Goal: Book appointment/travel/reservation

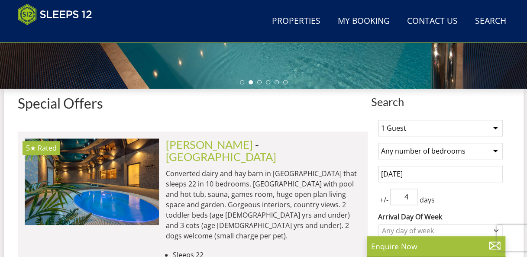
click at [496, 129] on select "1 Guest 2 Guests 3 Guests 4 Guests 5 Guests 6 Guests 7 Guests 8 Guests 9 Guests…" at bounding box center [440, 128] width 125 height 16
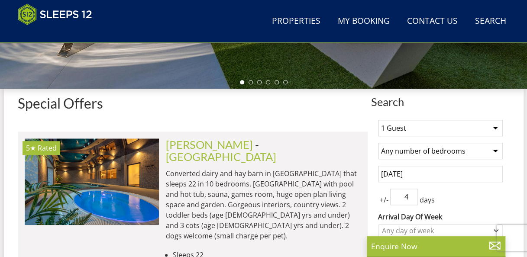
click at [496, 129] on select "1 Guest 2 Guests 3 Guests 4 Guests 5 Guests 6 Guests 7 Guests 8 Guests 9 Guests…" at bounding box center [440, 128] width 125 height 16
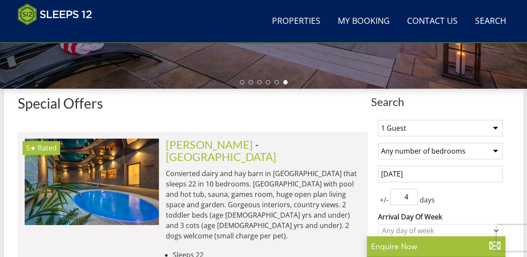
select select "16"
click at [378, 123] on select "1 Guest 2 Guests 3 Guests 4 Guests 5 Guests 6 Guests 7 Guests 8 Guests 9 Guests…" at bounding box center [440, 128] width 125 height 16
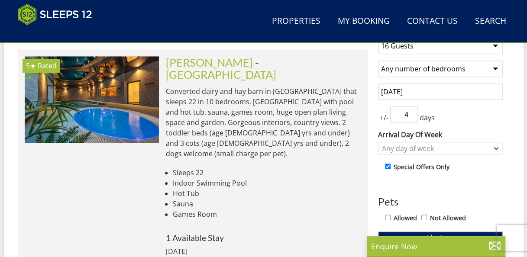
scroll to position [410, 0]
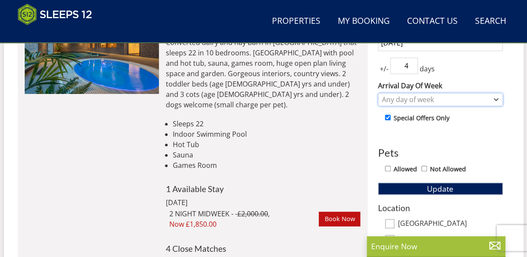
click at [496, 100] on icon "Combobox" at bounding box center [496, 99] width 5 height 5
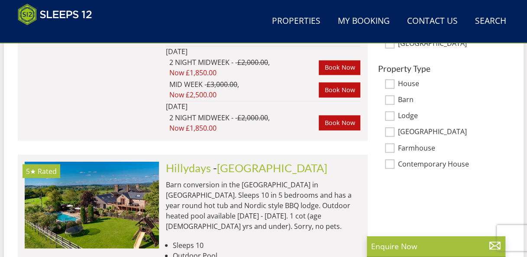
scroll to position [523, 0]
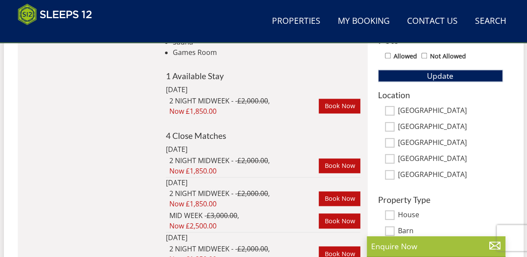
click at [393, 115] on input "[GEOGRAPHIC_DATA]" at bounding box center [390, 111] width 10 height 10
checkbox input "true"
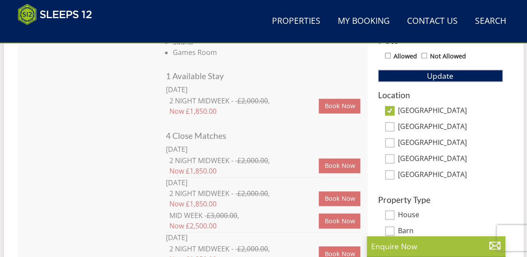
click at [391, 126] on input "[GEOGRAPHIC_DATA]" at bounding box center [390, 127] width 10 height 10
checkbox input "true"
click at [392, 142] on input "[GEOGRAPHIC_DATA]" at bounding box center [390, 143] width 10 height 10
checkbox input "true"
click at [391, 158] on input "[GEOGRAPHIC_DATA]" at bounding box center [390, 159] width 10 height 10
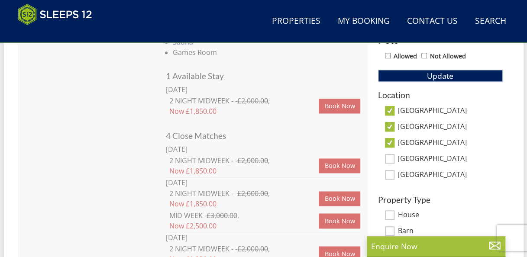
checkbox input "true"
drag, startPoint x: 393, startPoint y: 178, endPoint x: 407, endPoint y: 175, distance: 14.1
click at [393, 178] on input "[GEOGRAPHIC_DATA]" at bounding box center [390, 175] width 10 height 10
checkbox input "true"
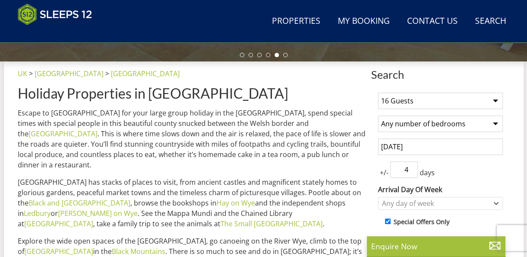
scroll to position [304, 0]
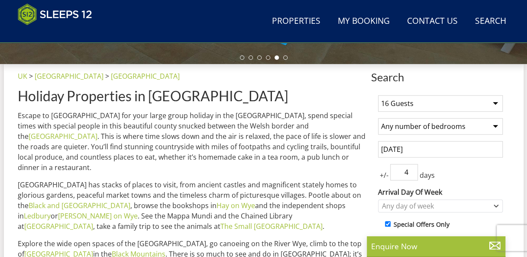
click at [423, 156] on input "[DATE]" at bounding box center [440, 149] width 125 height 16
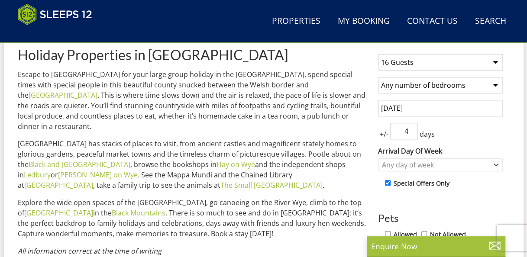
scroll to position [346, 0]
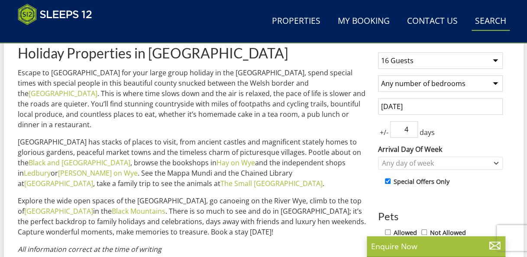
click at [488, 22] on link "Search Check Availability" at bounding box center [491, 21] width 38 height 19
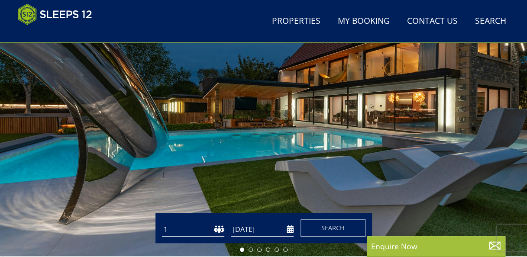
scroll to position [0, 0]
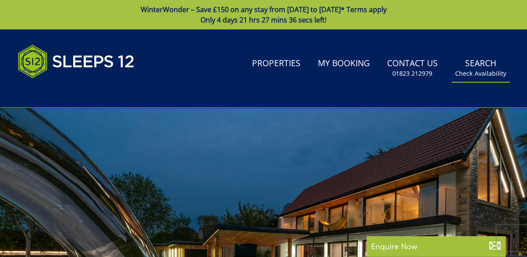
click at [489, 68] on link "Search Check Availability" at bounding box center [481, 68] width 58 height 28
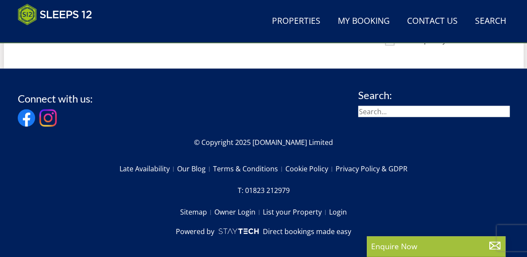
scroll to position [567, 0]
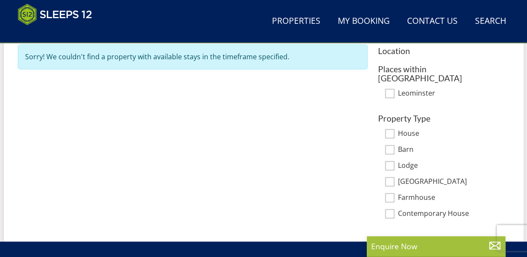
click at [390, 129] on input "House" at bounding box center [390, 134] width 10 height 10
checkbox input "true"
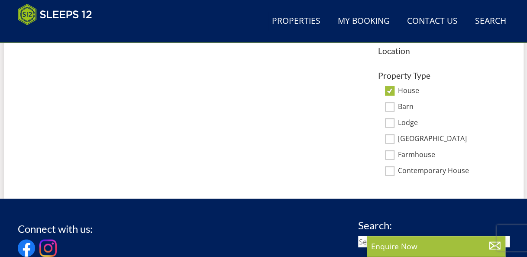
click at [390, 108] on input "Barn" at bounding box center [390, 107] width 10 height 10
checkbox input "true"
click at [391, 125] on input "Lodge" at bounding box center [390, 123] width 10 height 10
checkbox input "true"
click at [393, 142] on input "[GEOGRAPHIC_DATA]" at bounding box center [390, 139] width 10 height 10
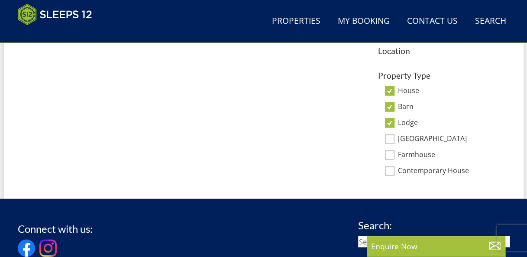
checkbox input "true"
click at [390, 157] on input "Farmhouse" at bounding box center [390, 155] width 10 height 10
checkbox input "true"
click at [390, 172] on input "Contemporary House" at bounding box center [390, 171] width 10 height 10
checkbox input "true"
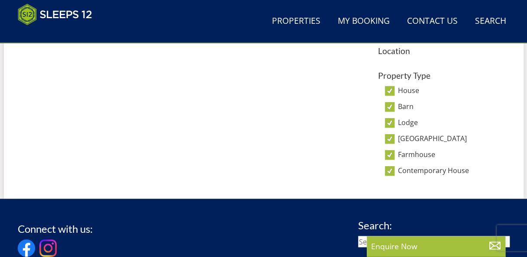
scroll to position [707, 0]
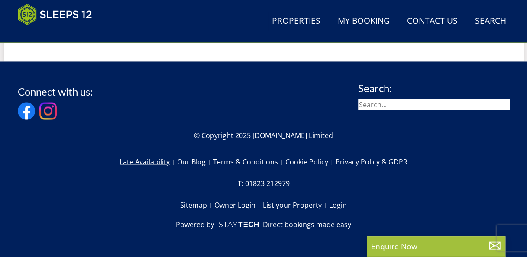
click at [160, 162] on link "Late Availability" at bounding box center [149, 161] width 58 height 15
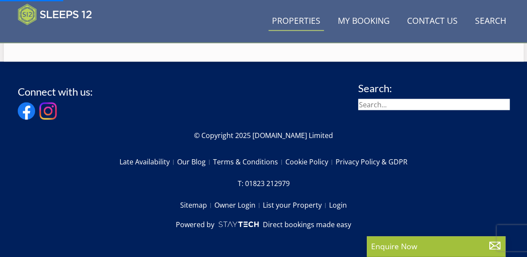
click at [306, 20] on link "Properties" at bounding box center [295, 21] width 55 height 19
